Goal: Task Accomplishment & Management: Manage account settings

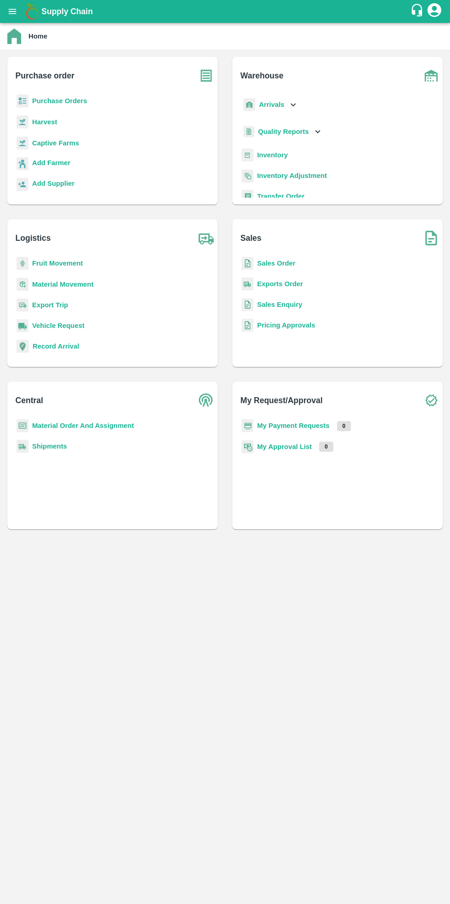
click at [65, 101] on b "Purchase Orders" at bounding box center [59, 100] width 55 height 7
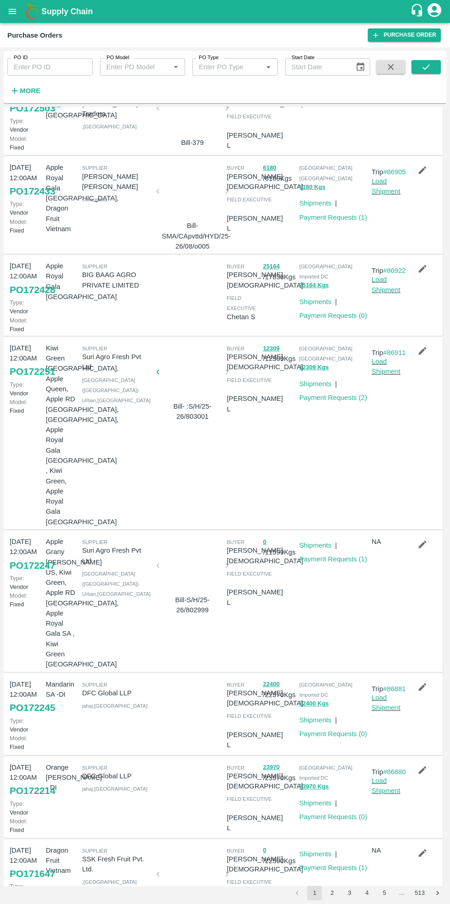
scroll to position [167, 0]
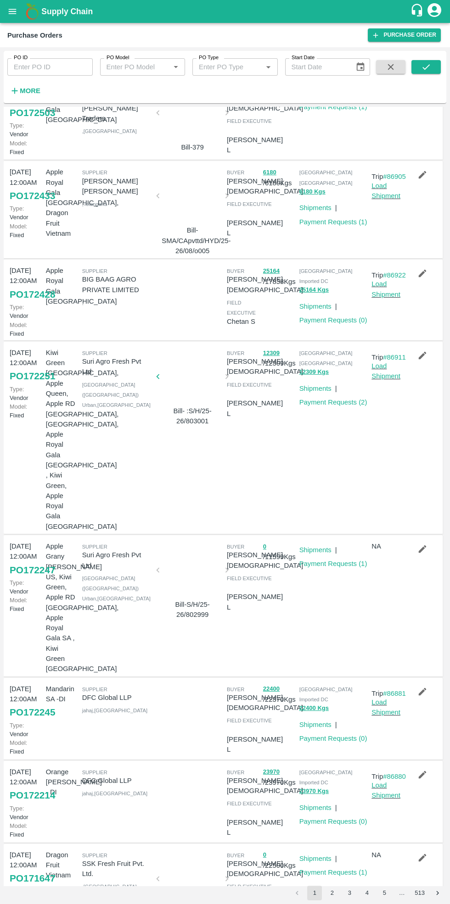
click at [420, 771] on icon "button" at bounding box center [422, 775] width 8 height 8
